Goal: Task Accomplishment & Management: Use online tool/utility

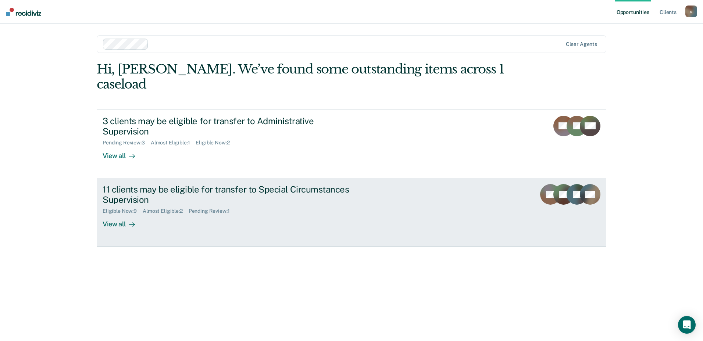
click at [116, 215] on div "View all" at bounding box center [123, 222] width 41 height 14
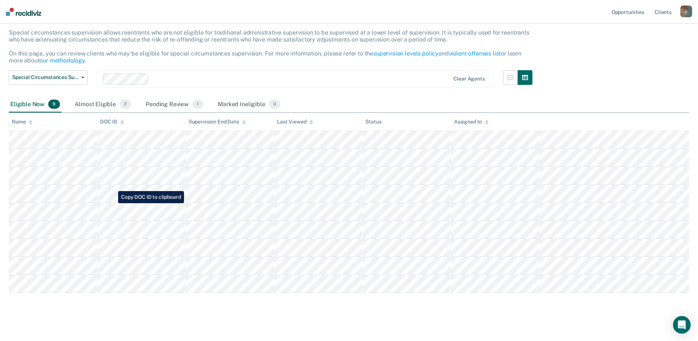
scroll to position [47, 0]
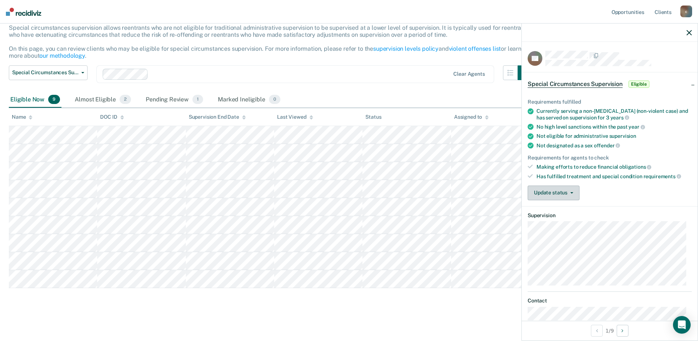
click at [572, 191] on button "Update status" at bounding box center [554, 193] width 52 height 15
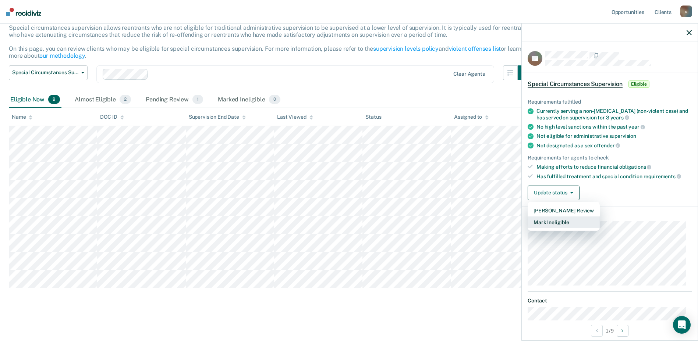
click at [551, 224] on button "Mark Ineligible" at bounding box center [564, 223] width 72 height 12
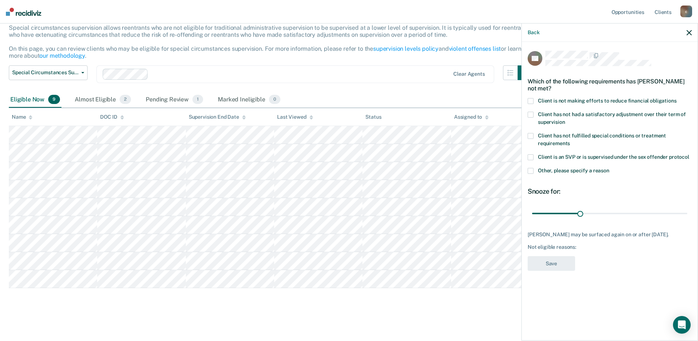
click at [528, 114] on span at bounding box center [531, 115] width 6 height 6
click at [542, 266] on button "Save" at bounding box center [551, 263] width 47 height 15
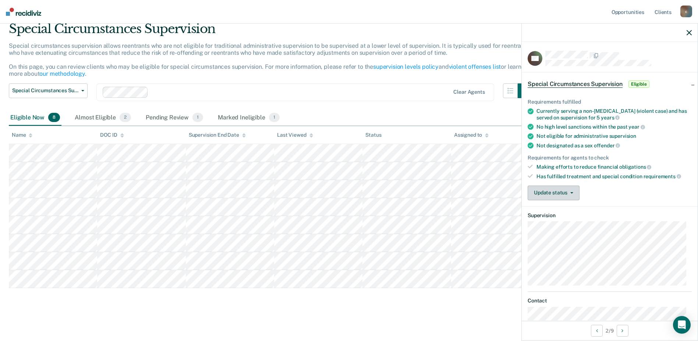
click at [571, 192] on icon "button" at bounding box center [571, 192] width 3 height 1
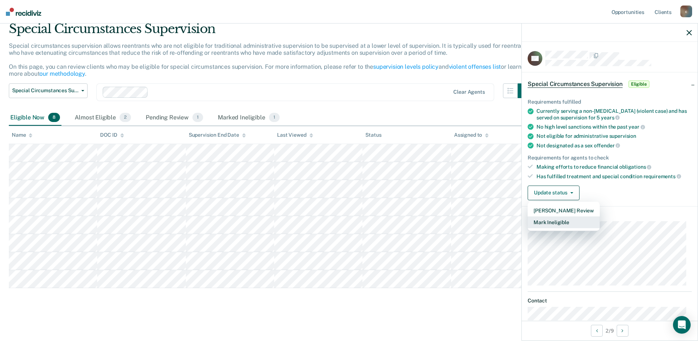
click at [559, 222] on button "Mark Ineligible" at bounding box center [564, 223] width 72 height 12
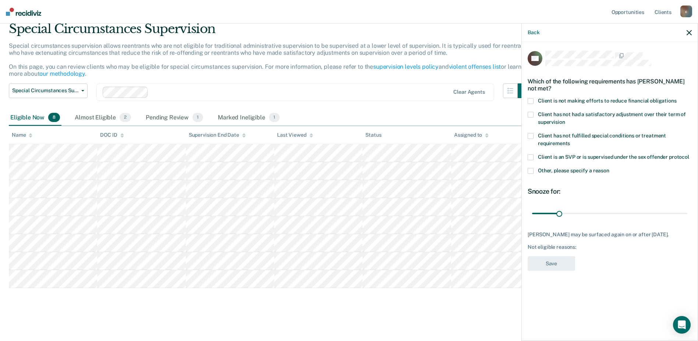
click at [531, 100] on span at bounding box center [531, 101] width 6 height 6
click at [546, 272] on button "Save" at bounding box center [551, 263] width 47 height 15
